Goal: Find specific page/section: Find specific page/section

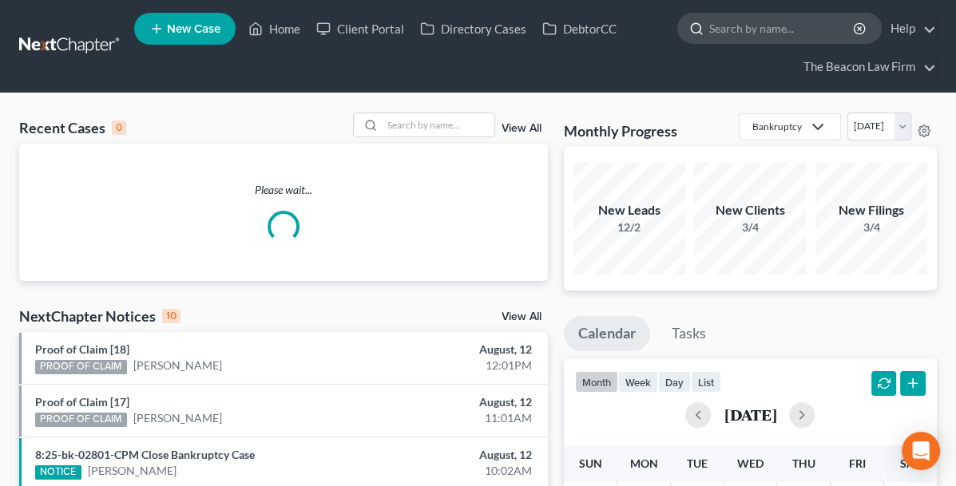
click at [751, 34] on input "search" at bounding box center [782, 29] width 146 height 30
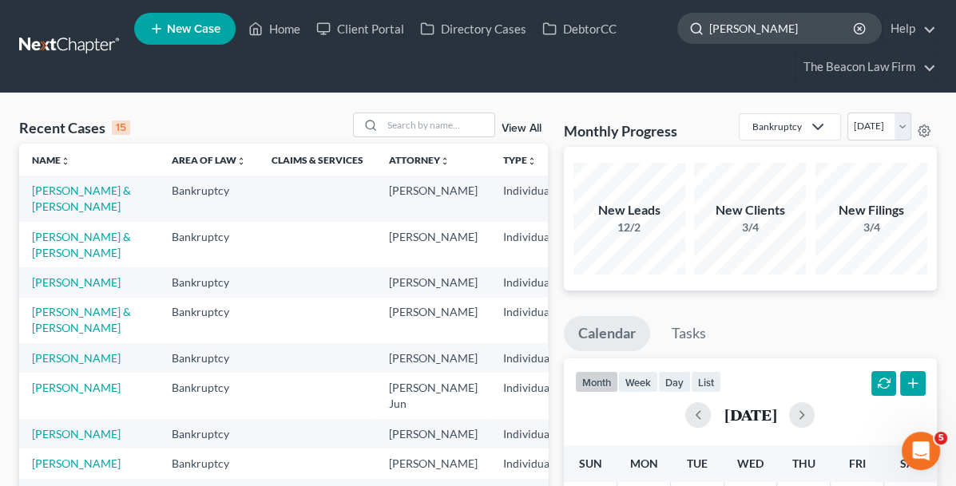
type input "[PERSON_NAME]"
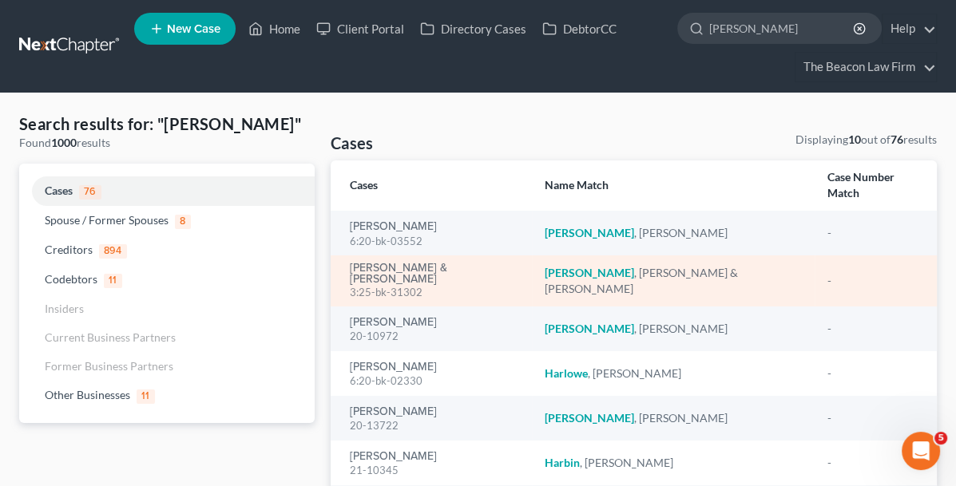
click at [355, 285] on div "3:25-bk-31302" at bounding box center [434, 292] width 169 height 15
click at [363, 263] on link "[PERSON_NAME] & [PERSON_NAME]" at bounding box center [434, 274] width 169 height 22
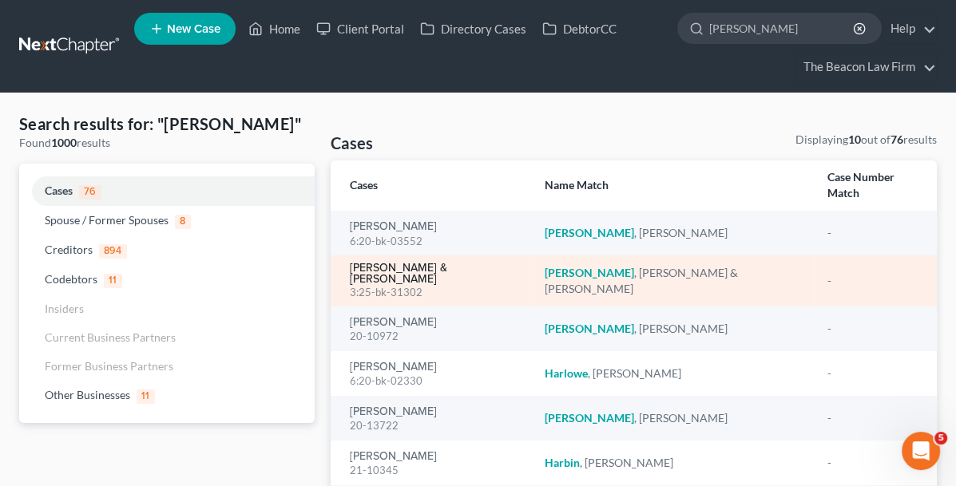
click at [363, 263] on link "[PERSON_NAME] & [PERSON_NAME]" at bounding box center [434, 274] width 169 height 22
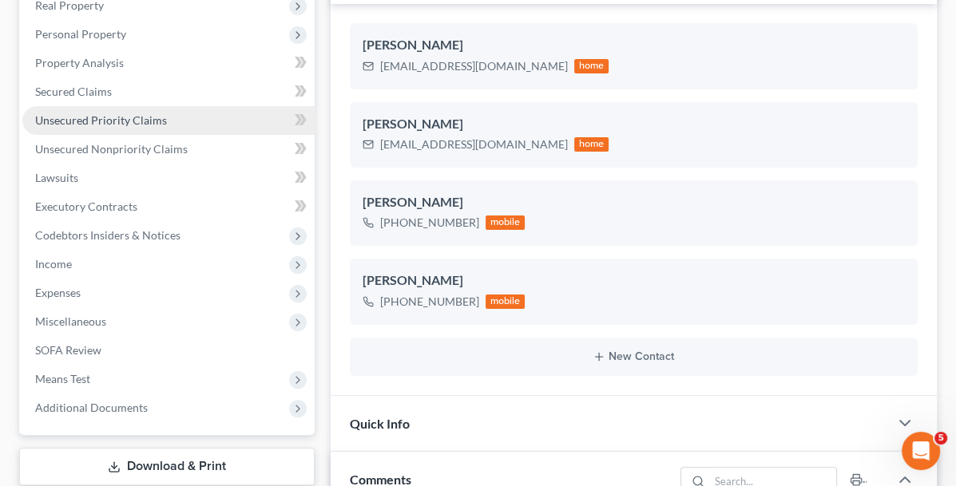
scroll to position [320, 0]
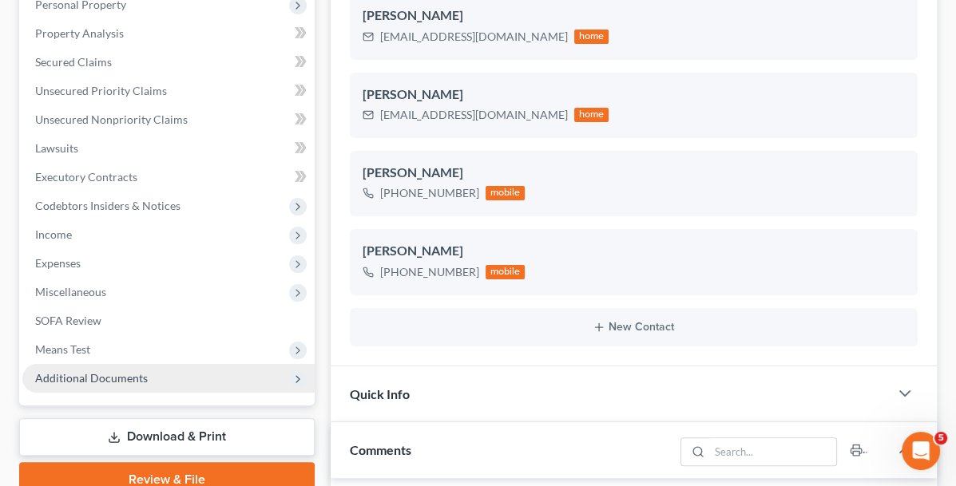
click at [103, 373] on span "Additional Documents" at bounding box center [91, 378] width 113 height 14
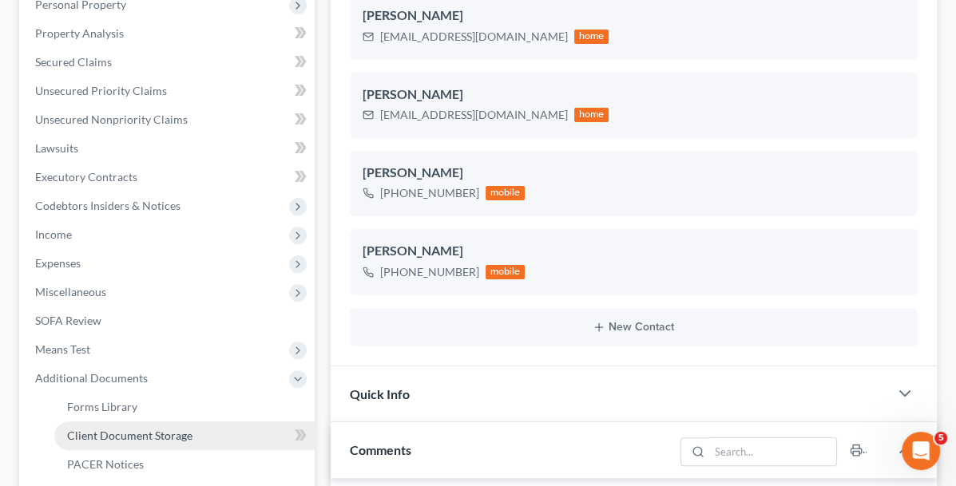
click at [120, 433] on span "Client Document Storage" at bounding box center [129, 436] width 125 height 14
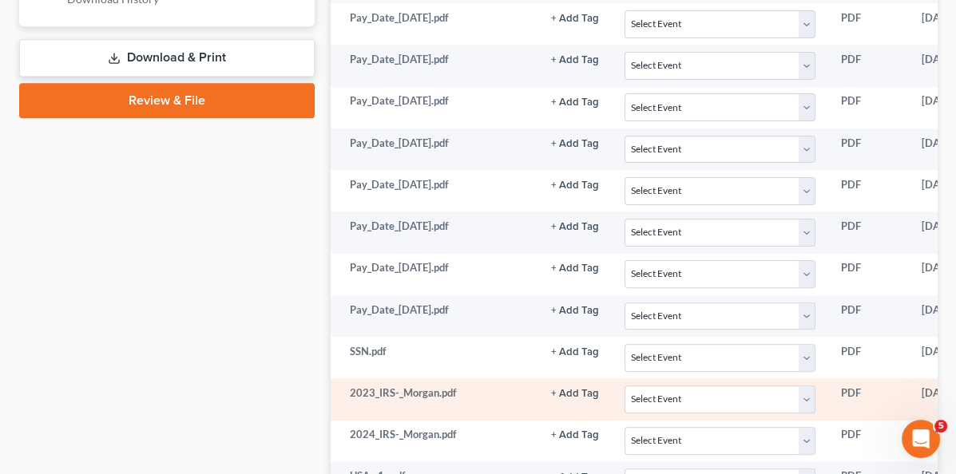
scroll to position [879, 0]
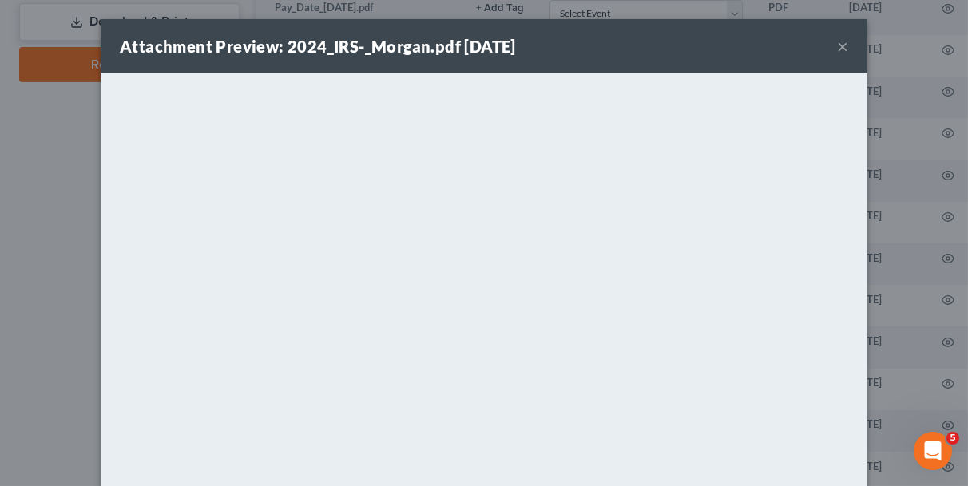
click at [838, 43] on button "×" at bounding box center [842, 46] width 11 height 19
